Goal: Information Seeking & Learning: Learn about a topic

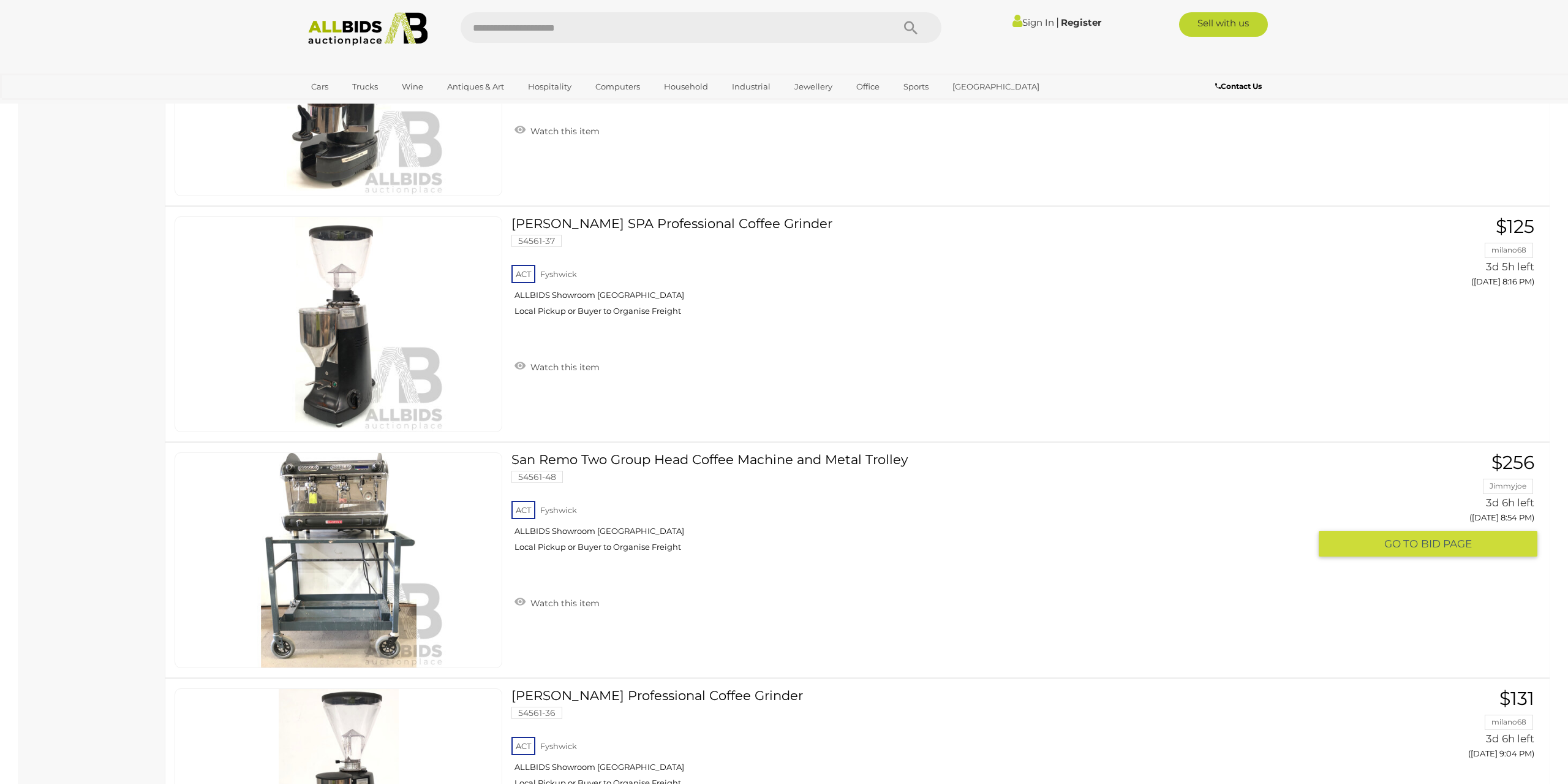
scroll to position [1063, 0]
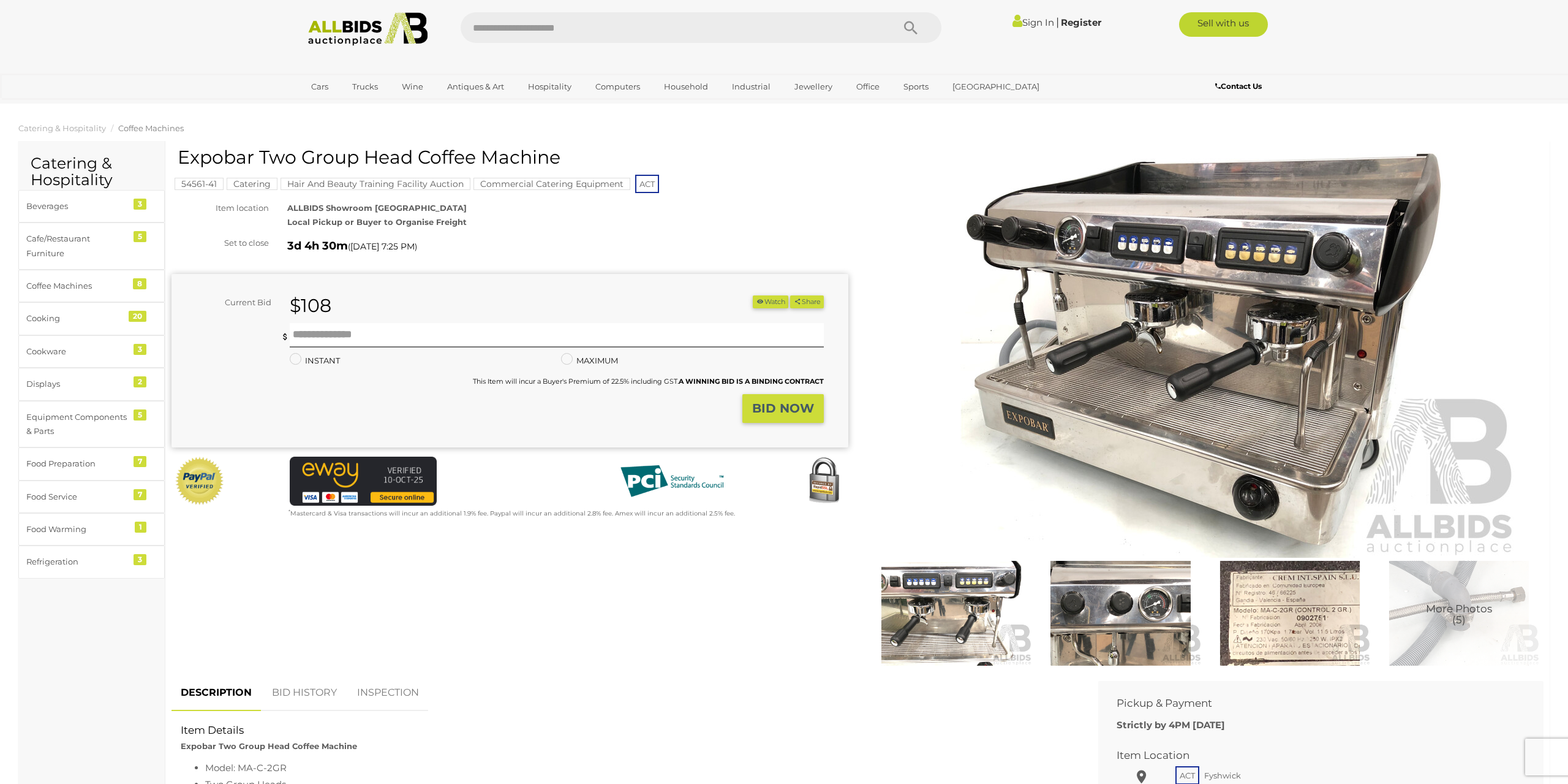
click at [1119, 625] on img at bounding box center [1120, 613] width 163 height 105
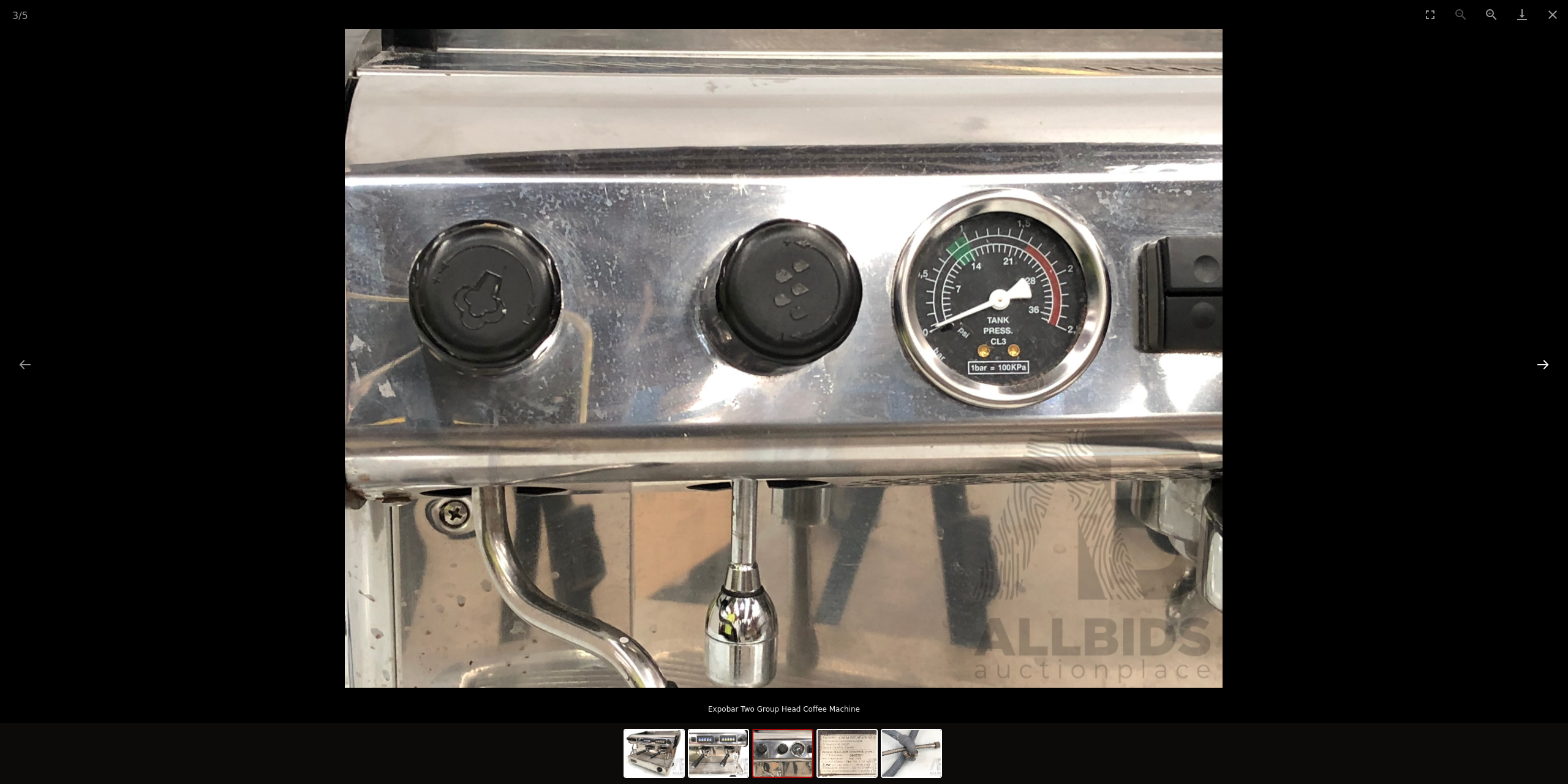
click at [1539, 361] on button "Next slide" at bounding box center [1543, 364] width 26 height 24
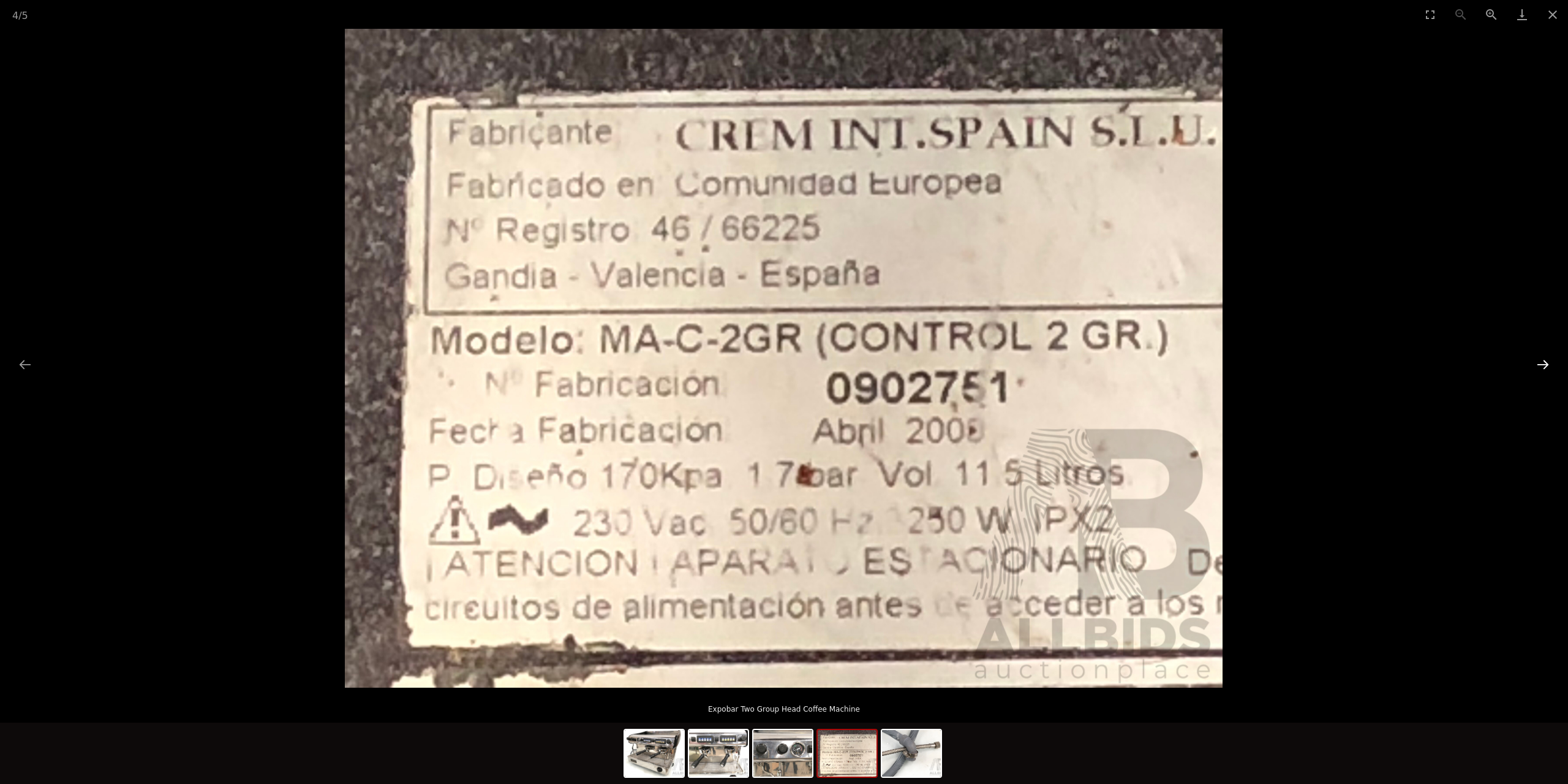
click at [1539, 361] on button "Next slide" at bounding box center [1543, 364] width 26 height 24
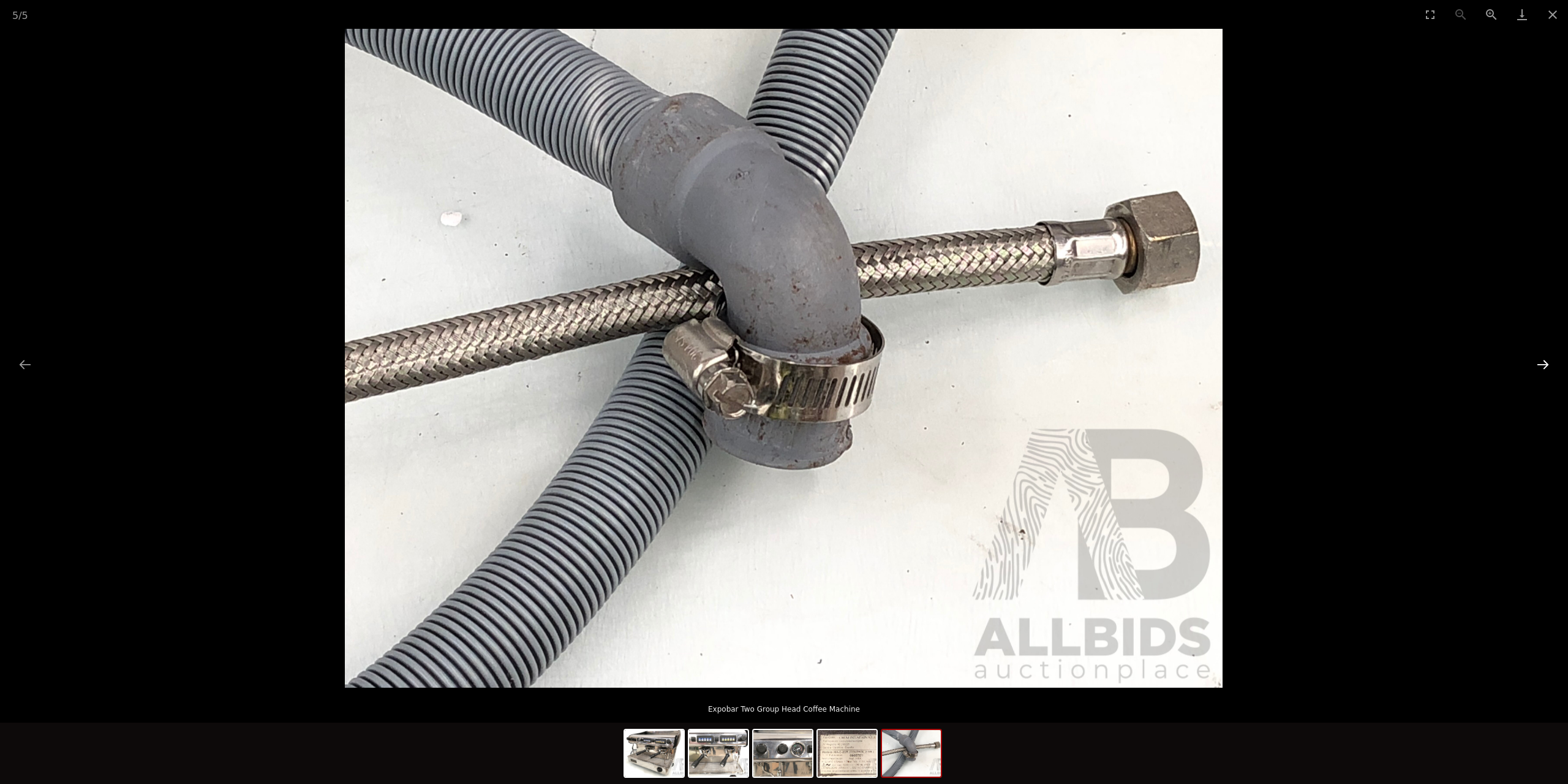
click at [1538, 354] on button "Next slide" at bounding box center [1543, 364] width 26 height 24
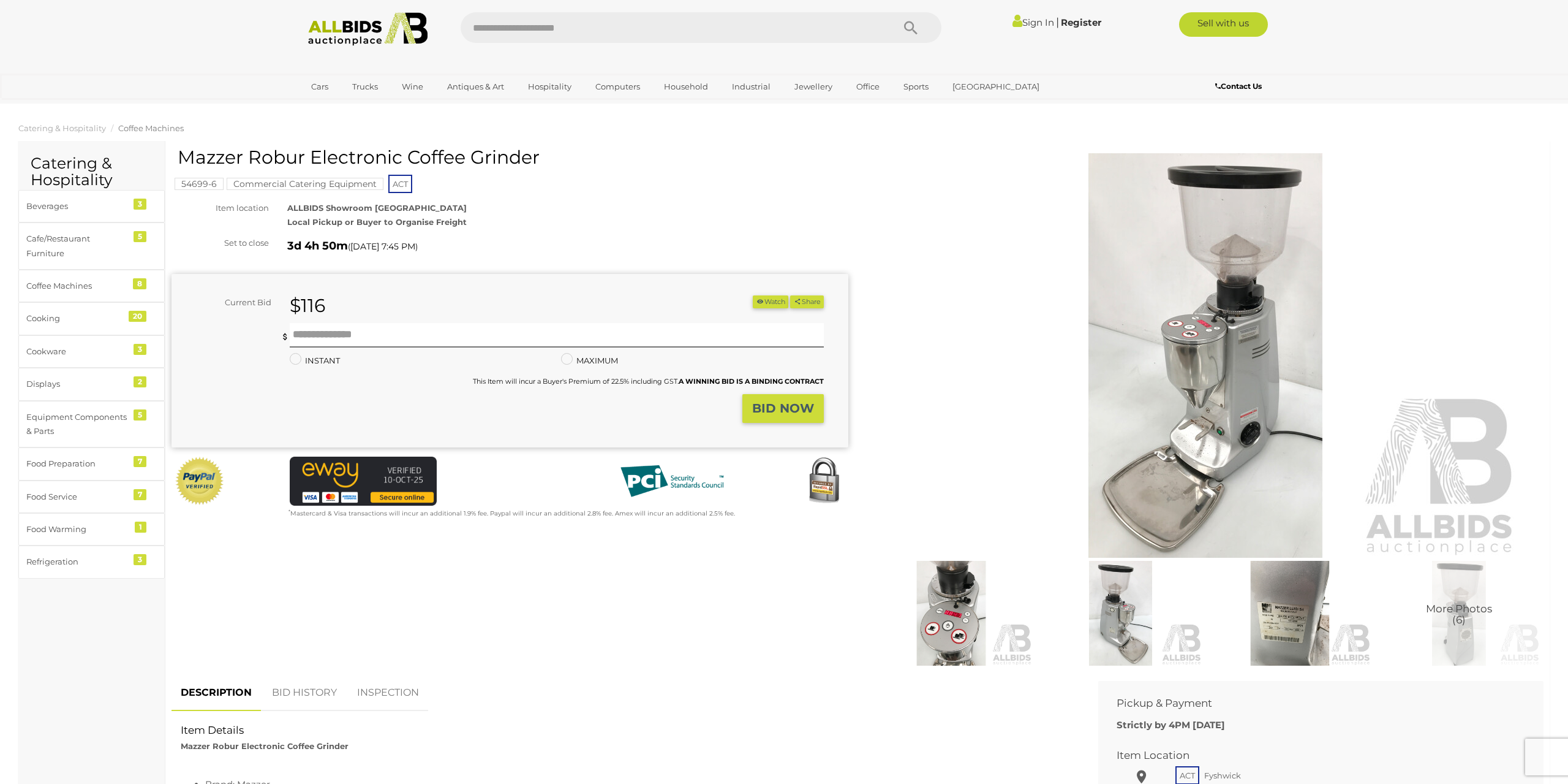
click at [1114, 608] on img at bounding box center [1120, 613] width 163 height 105
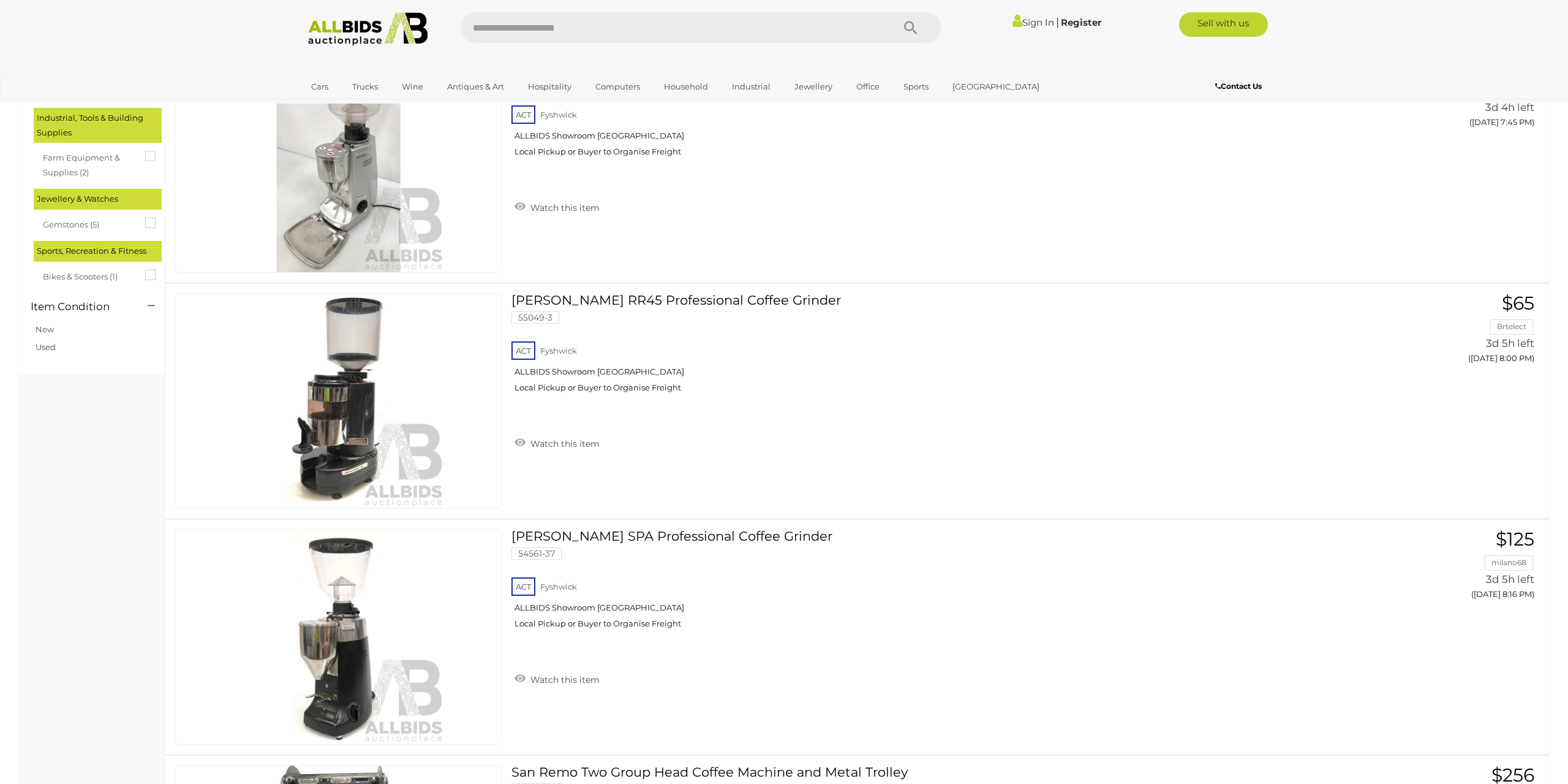
scroll to position [1063, 0]
